Goal: Find specific page/section

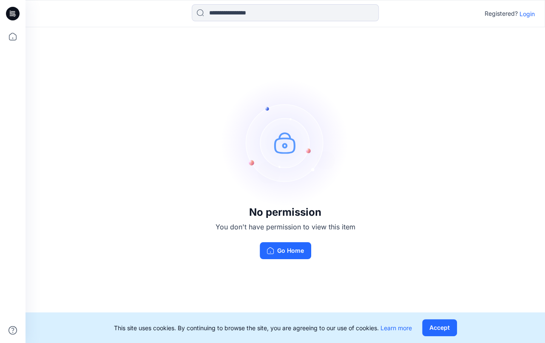
click at [525, 14] on p "Login" at bounding box center [527, 13] width 15 height 9
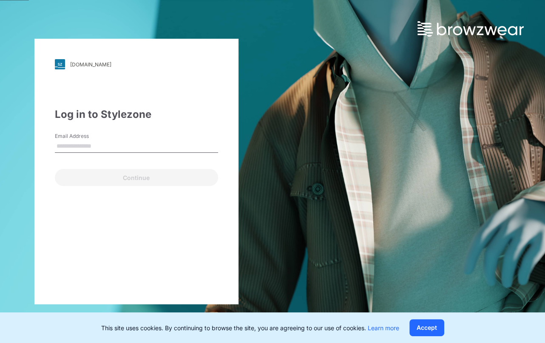
click at [88, 143] on input "Email Address" at bounding box center [136, 146] width 163 height 13
click at [86, 149] on input "Email Address" at bounding box center [136, 146] width 163 height 13
paste input "**********"
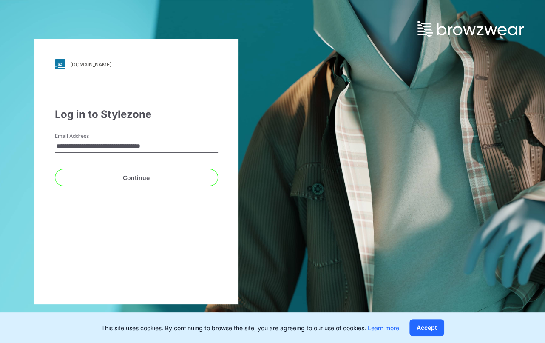
drag, startPoint x: 76, startPoint y: 147, endPoint x: 40, endPoint y: 145, distance: 36.6
click at [40, 145] on div "**********" at bounding box center [136, 171] width 204 height 265
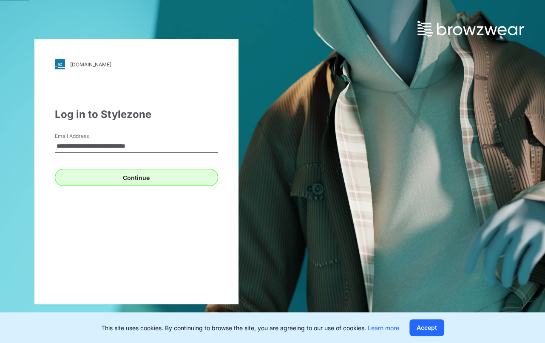
type input "**********"
click at [134, 180] on button "Continue" at bounding box center [136, 177] width 163 height 17
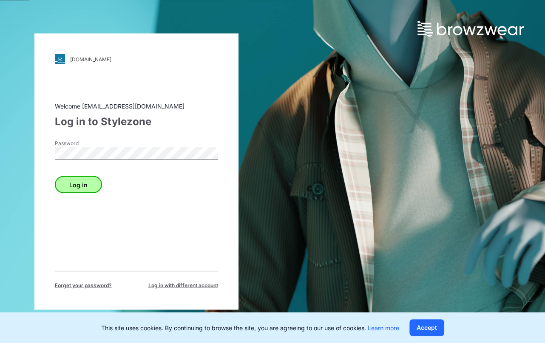
click at [85, 182] on button "Log in" at bounding box center [78, 184] width 47 height 17
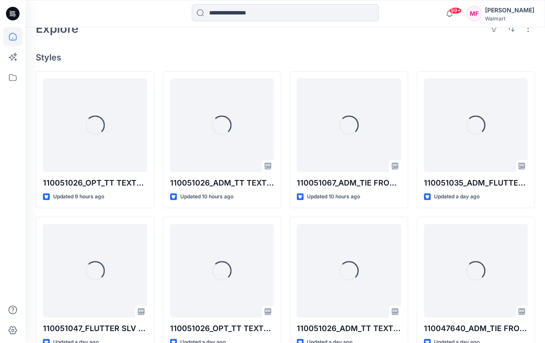
scroll to position [213, 0]
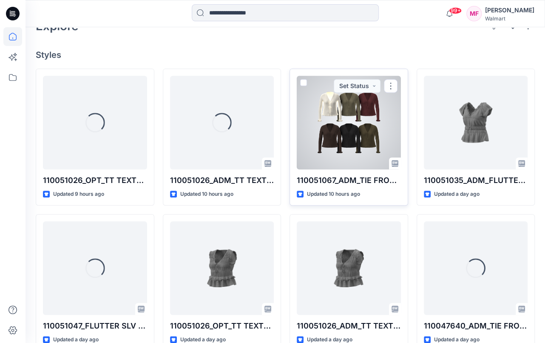
click at [346, 138] on div at bounding box center [349, 123] width 104 height 94
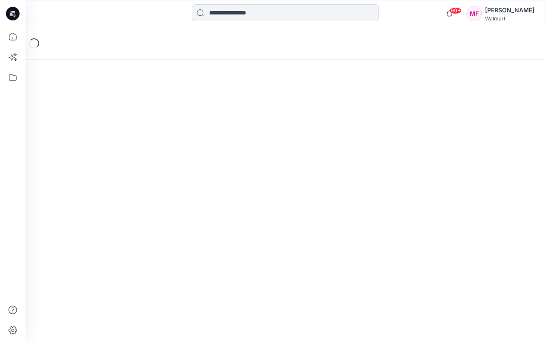
click at [346, 138] on div "Loading..." at bounding box center [286, 184] width 520 height 315
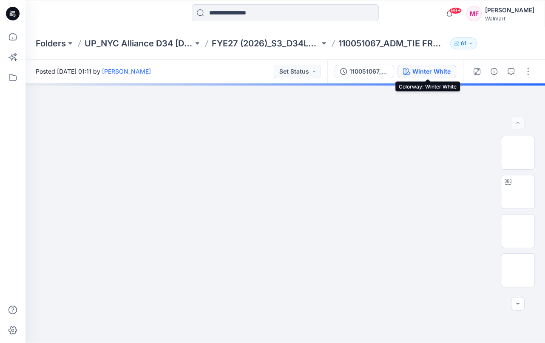
click at [439, 72] on div "Winter White" at bounding box center [431, 71] width 38 height 9
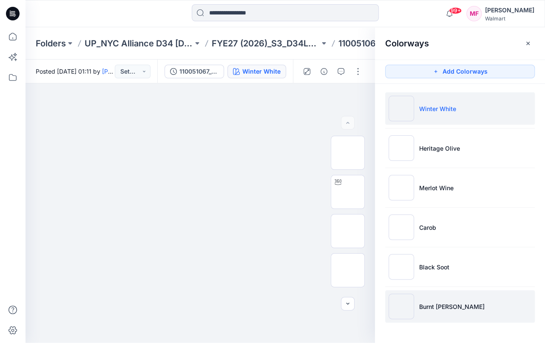
click at [432, 297] on li "Burnt [PERSON_NAME]" at bounding box center [460, 306] width 150 height 32
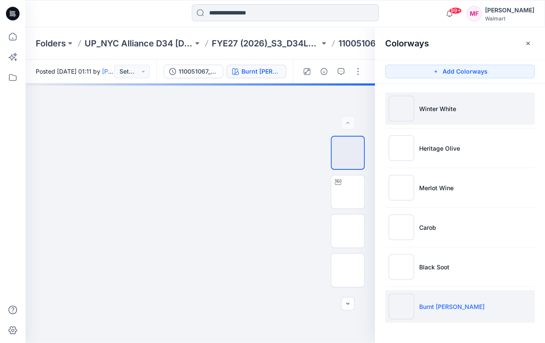
click at [410, 110] on img at bounding box center [402, 109] width 26 height 26
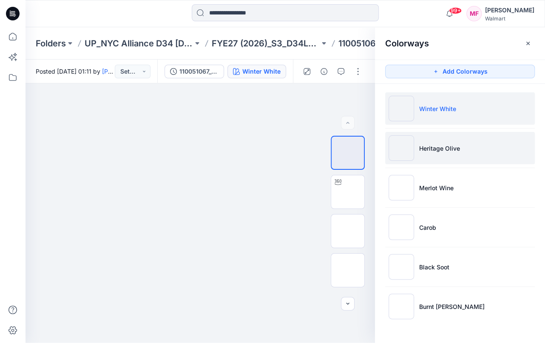
click at [438, 147] on p "Heritage Olive" at bounding box center [439, 148] width 41 height 9
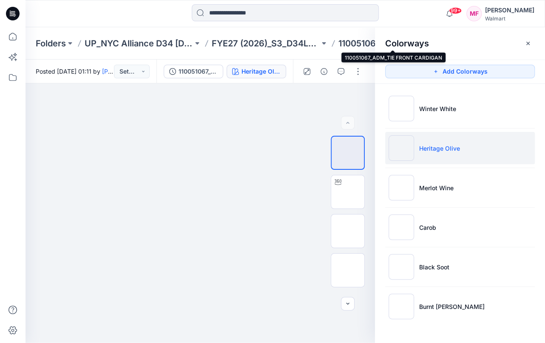
click at [360, 43] on p "110051067_ADM_TIE FRONT CARDIGAN" at bounding box center [392, 43] width 108 height 12
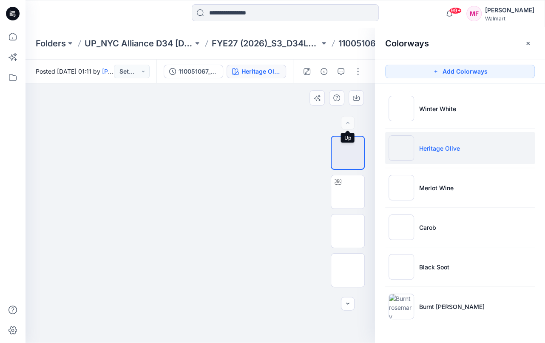
click at [346, 120] on div at bounding box center [348, 123] width 14 height 14
click at [269, 71] on div "Heritage Olive" at bounding box center [261, 71] width 39 height 9
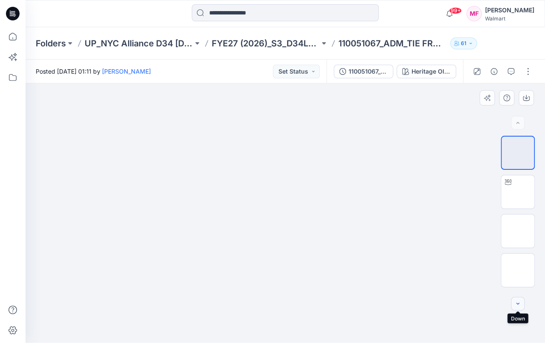
click at [520, 302] on icon "button" at bounding box center [517, 303] width 7 height 7
click at [363, 109] on img at bounding box center [285, 109] width 174 height 0
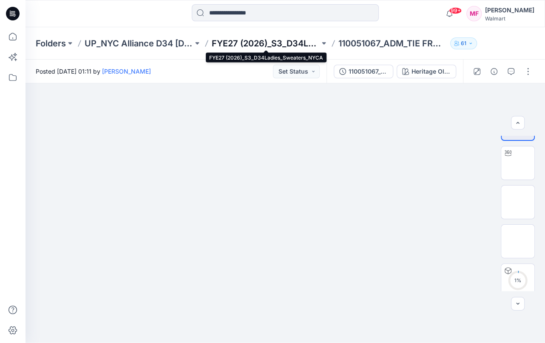
click at [267, 43] on p "FYE27 (2026)_S3_D34Ladies_Sweaters_NYCA" at bounding box center [266, 43] width 108 height 12
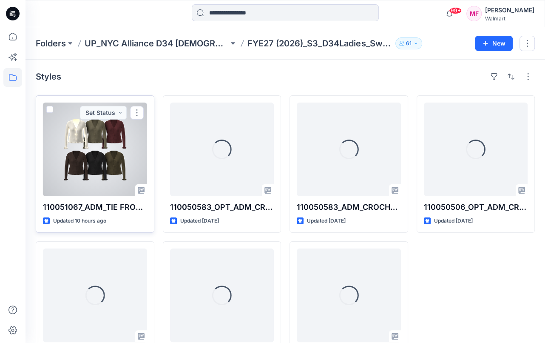
click at [103, 153] on div at bounding box center [95, 149] width 104 height 94
